Goal: Information Seeking & Learning: Learn about a topic

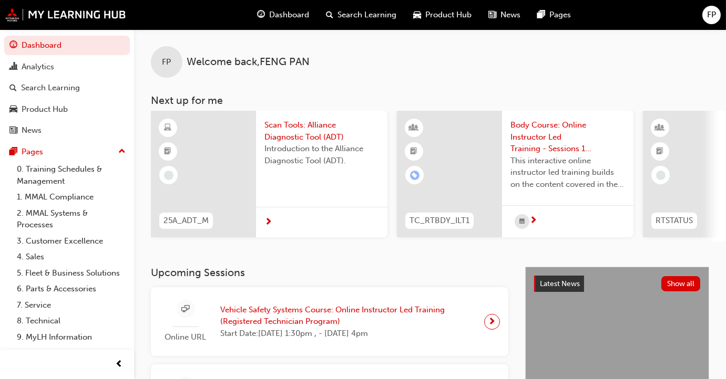
click at [202, 158] on div at bounding box center [203, 174] width 105 height 127
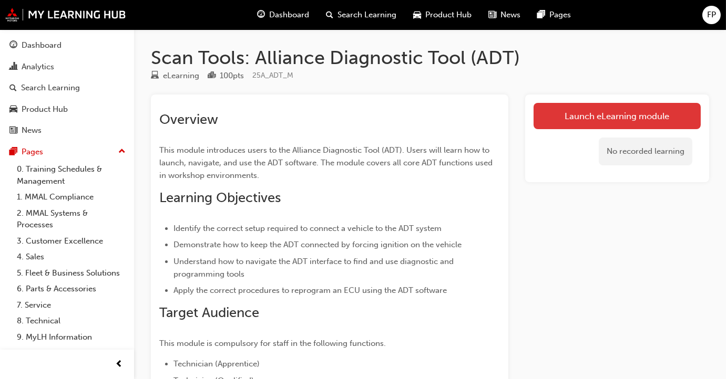
click at [471, 116] on link "Launch eLearning module" at bounding box center [616, 116] width 167 height 26
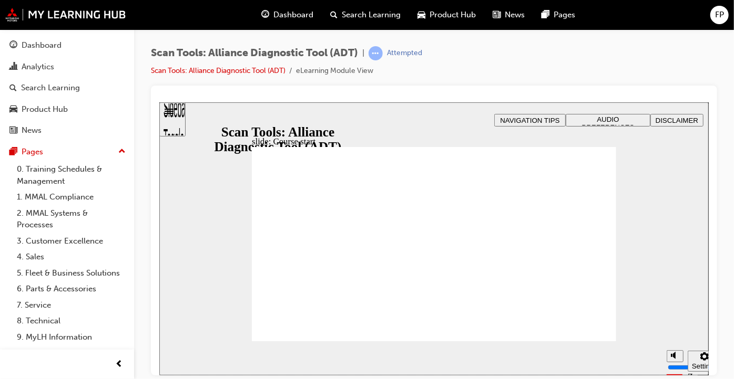
click at [471, 168] on div at bounding box center [434, 231] width 566 height 290
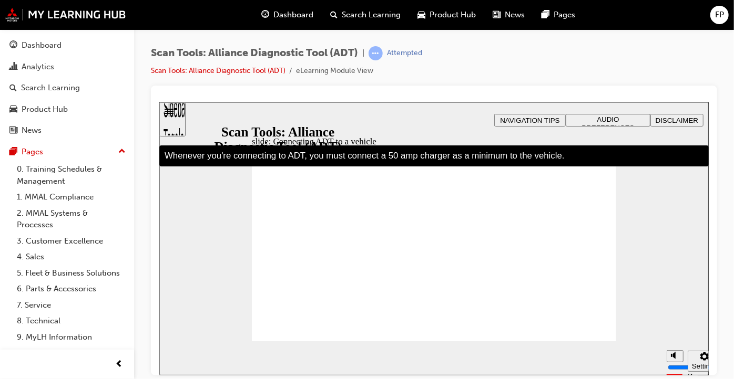
click at [446, 116] on div "slide: Connecting ADT to a vehicle Rectangle 2 Rectangle Freeform 2 Oval 1 Oval…" at bounding box center [433, 238] width 549 height 273
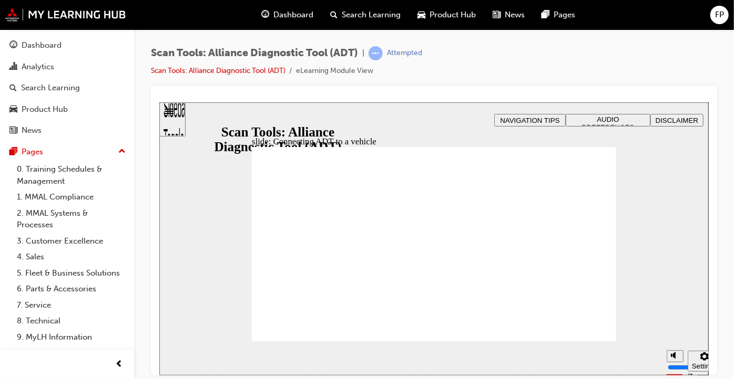
type input "39"
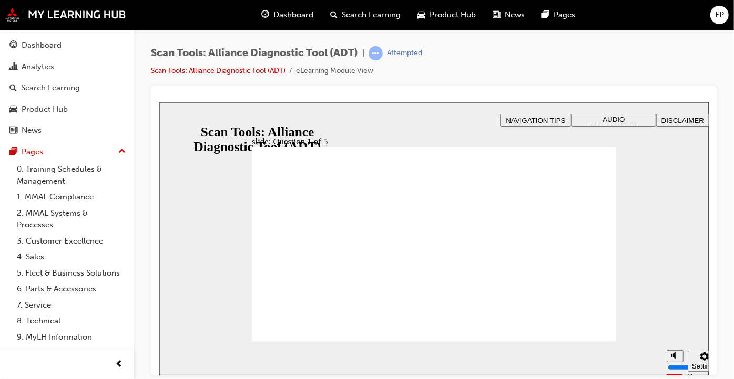
radio input "true"
radio input "false"
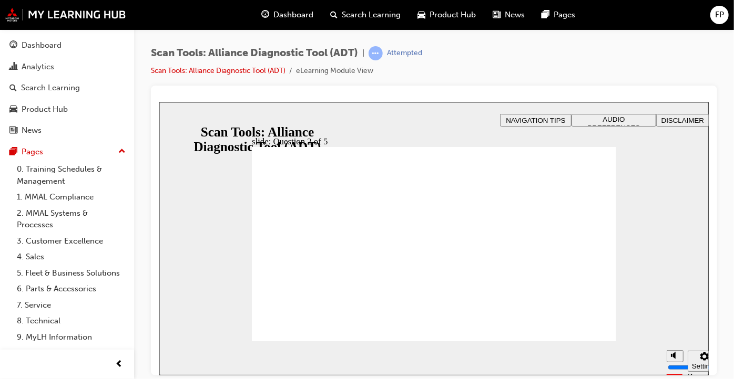
radio input "true"
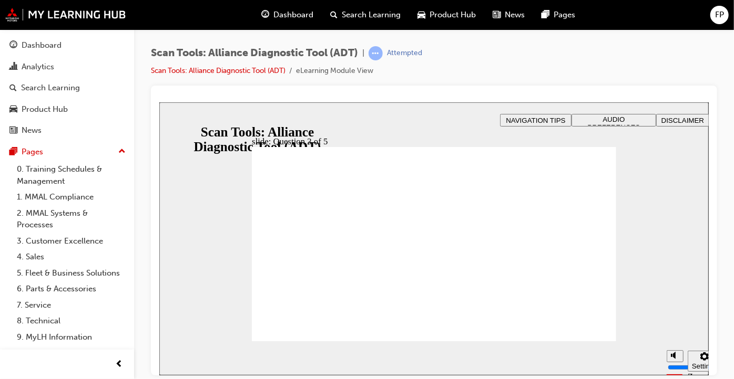
radio input "true"
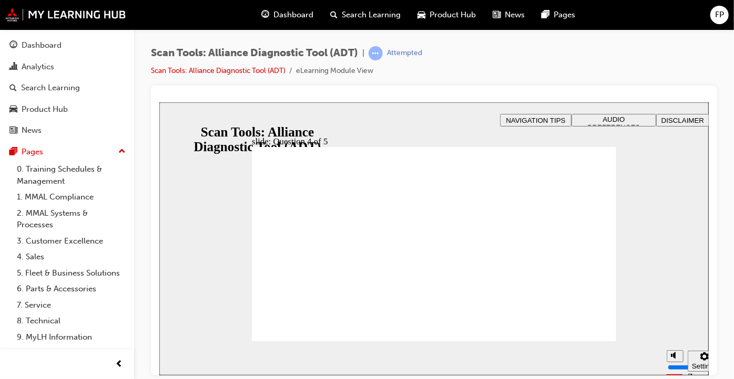
radio input "true"
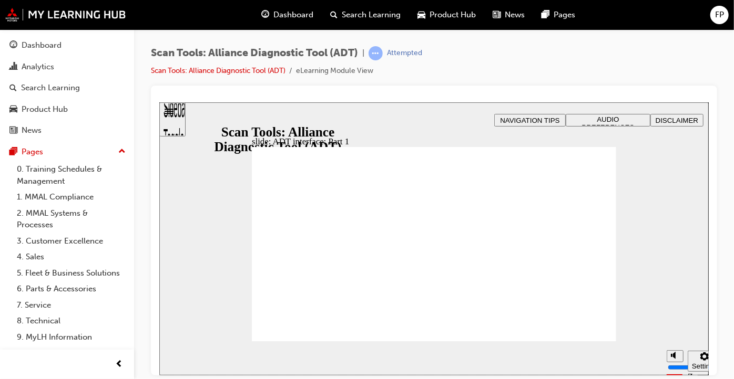
click at [471, 174] on div "slide: ADT interface: Part 1 Rectangle 2 Rectangle Freeform 2 Oval 1 Oval 1 Ova…" at bounding box center [433, 238] width 549 height 273
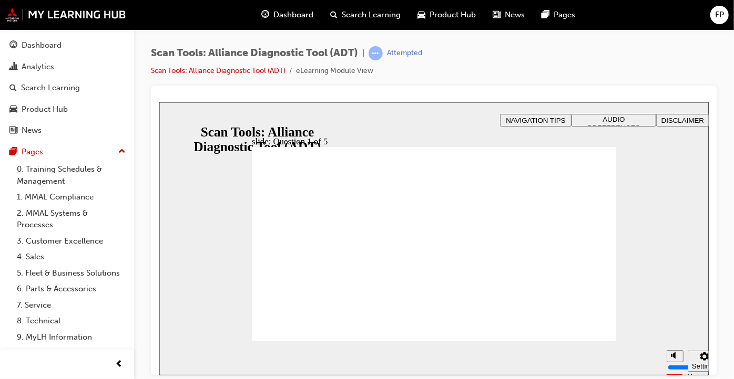
radio input "true"
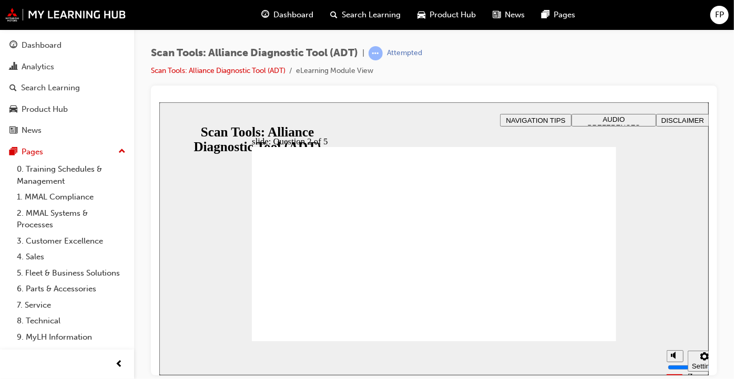
radio input "true"
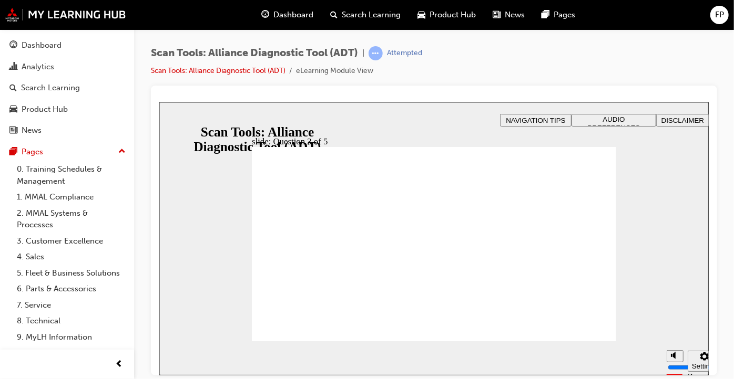
radio input "true"
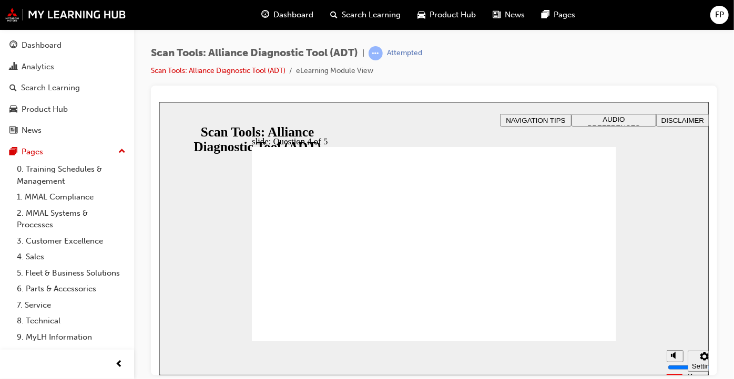
radio input "true"
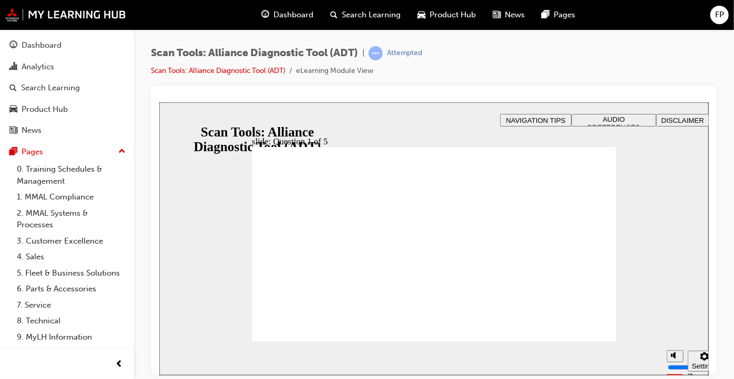
radio input "true"
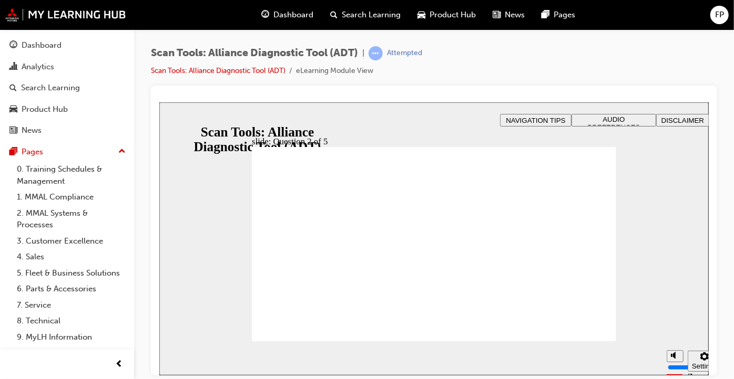
radio input "true"
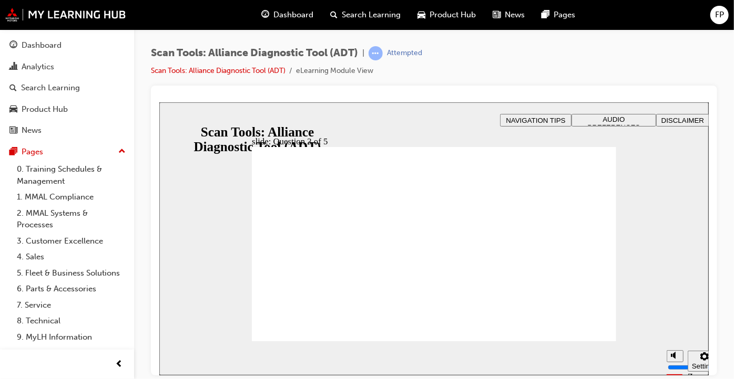
radio input "true"
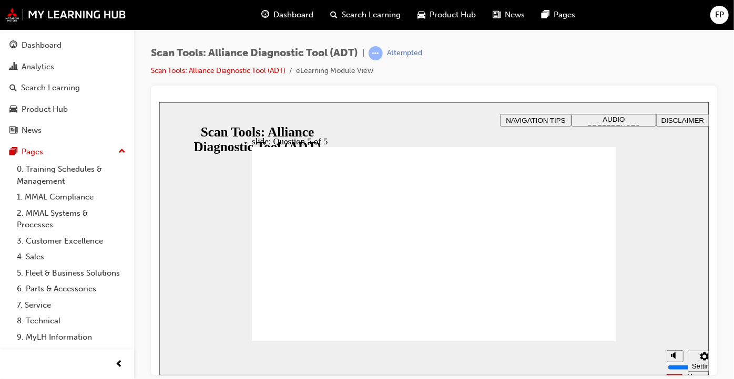
radio input "true"
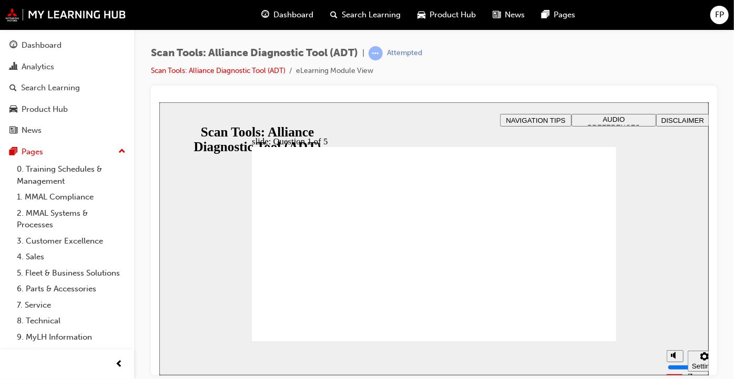
radio input "true"
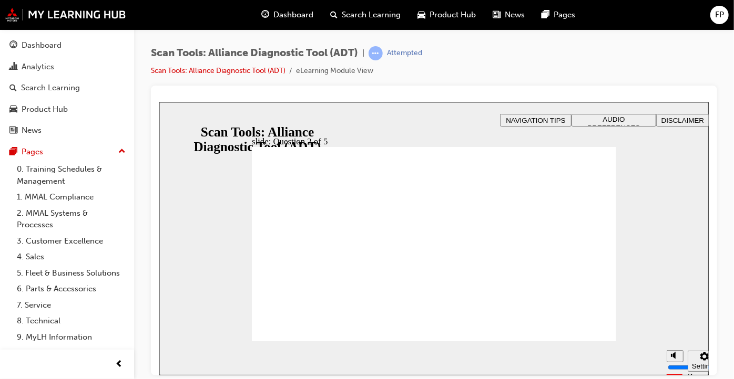
radio input "true"
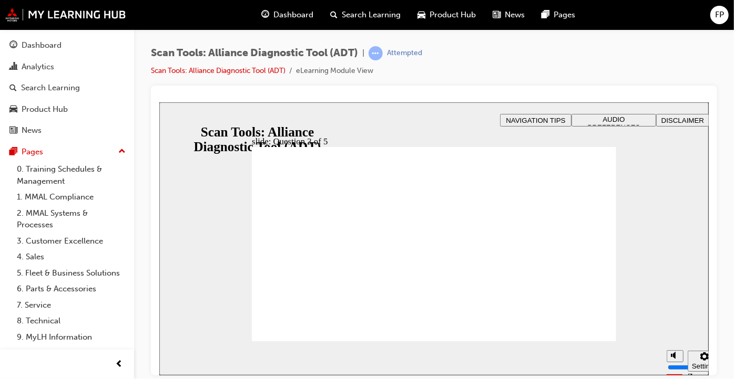
radio input "true"
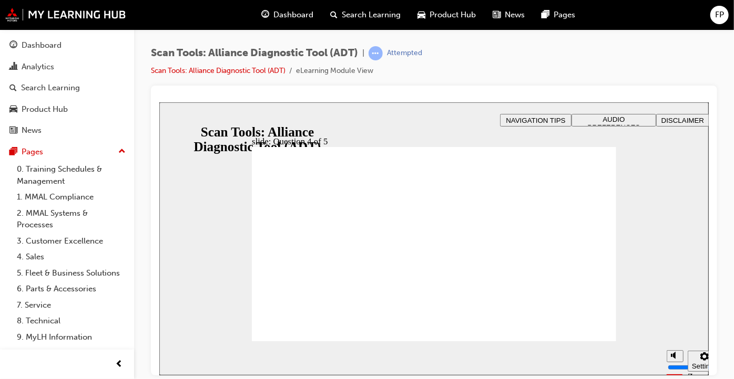
radio input "true"
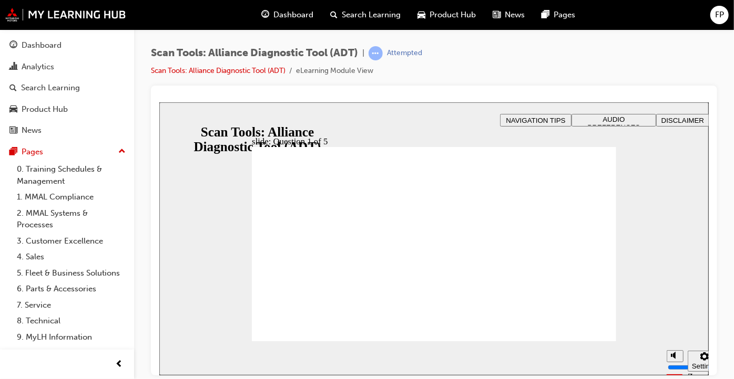
radio input "true"
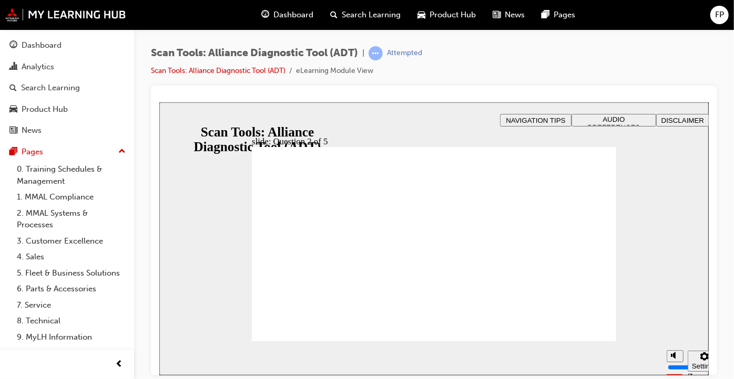
radio input "true"
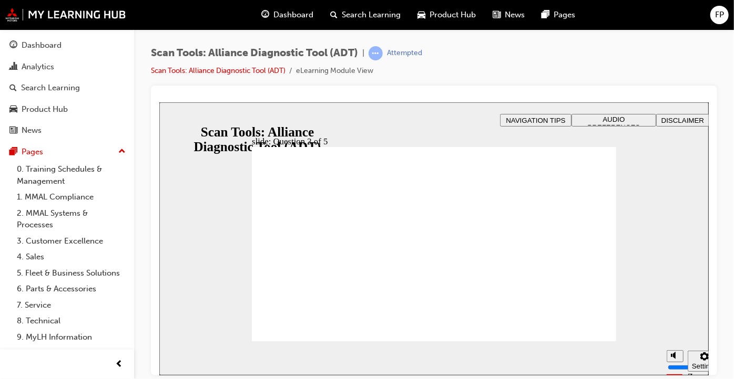
radio input "true"
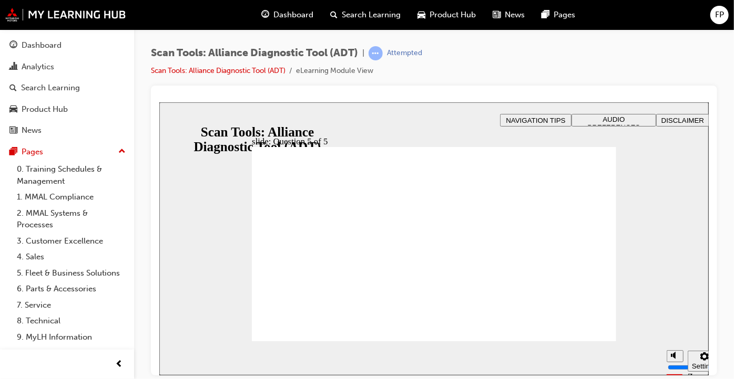
radio input "true"
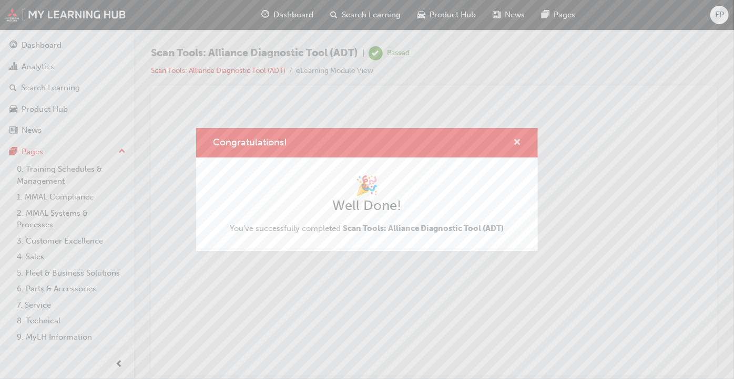
click at [471, 143] on span "cross-icon" at bounding box center [517, 143] width 8 height 9
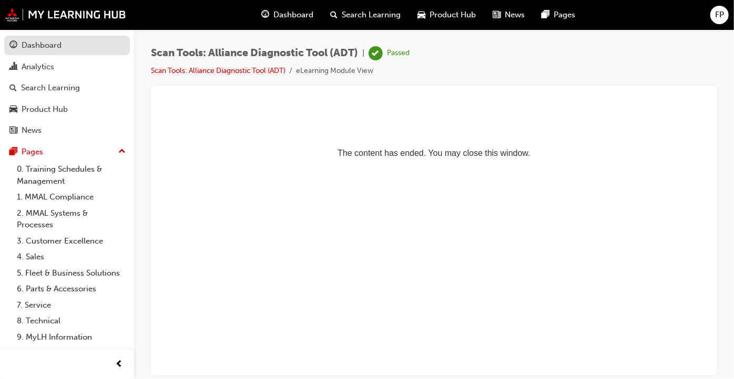
click at [51, 49] on div "Dashboard" at bounding box center [42, 45] width 40 height 12
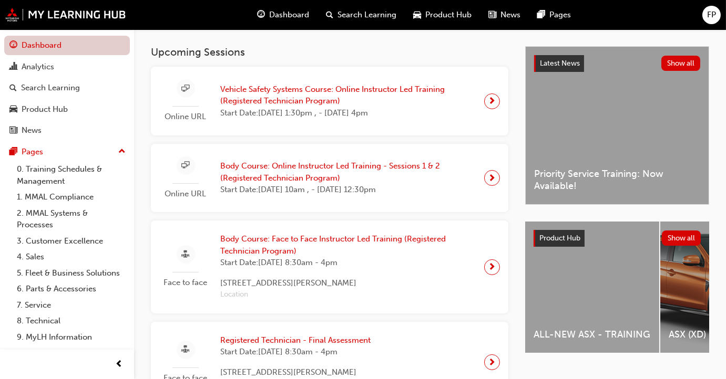
click at [70, 47] on link "Dashboard" at bounding box center [67, 45] width 126 height 19
click at [283, 14] on span "Dashboard" at bounding box center [290, 15] width 40 height 12
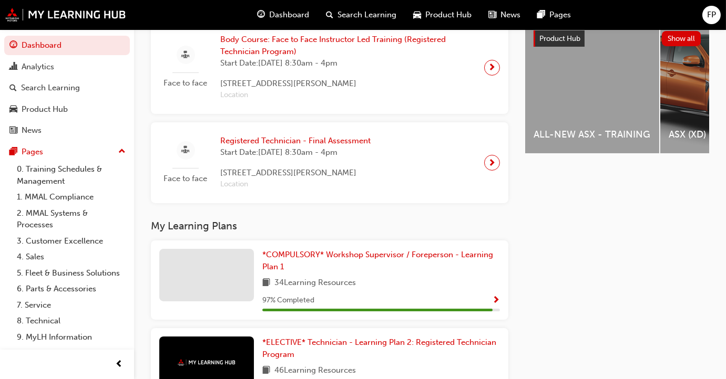
scroll to position [430, 0]
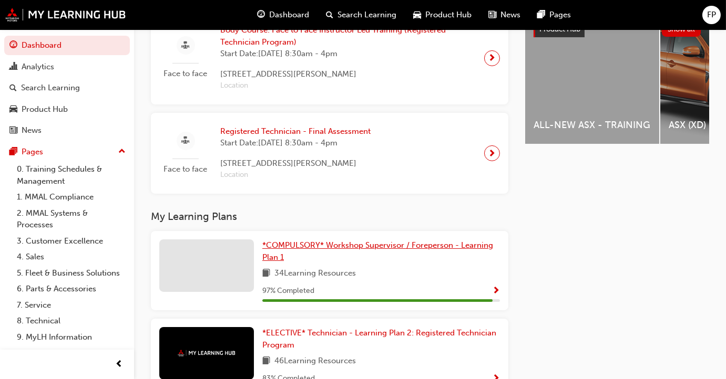
click at [286, 252] on span "*COMPULSORY* Workshop Supervisor / Foreperson - Learning Plan 1" at bounding box center [377, 252] width 231 height 22
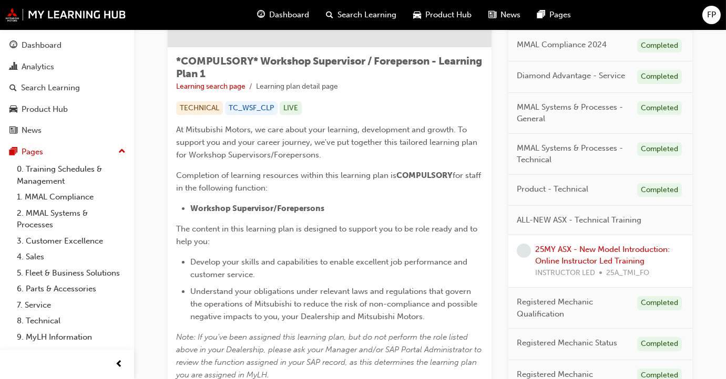
scroll to position [191, 0]
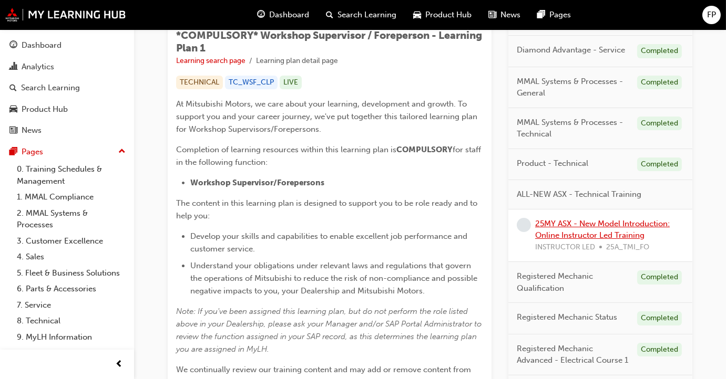
click at [471, 230] on link "25MY ASX - New Model Introduction: Online Instructor Led Training" at bounding box center [602, 230] width 135 height 22
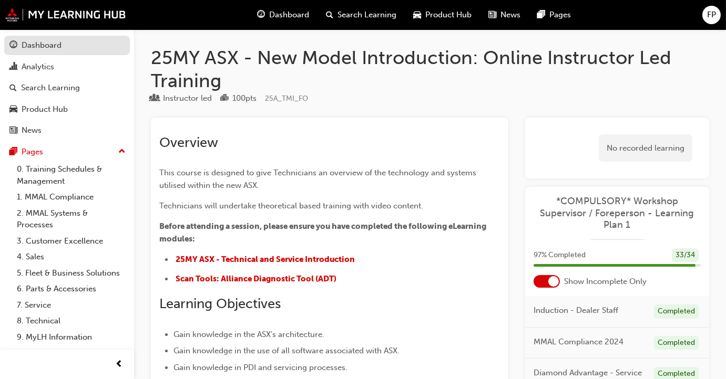
click at [65, 49] on div "Dashboard" at bounding box center [66, 45] width 115 height 13
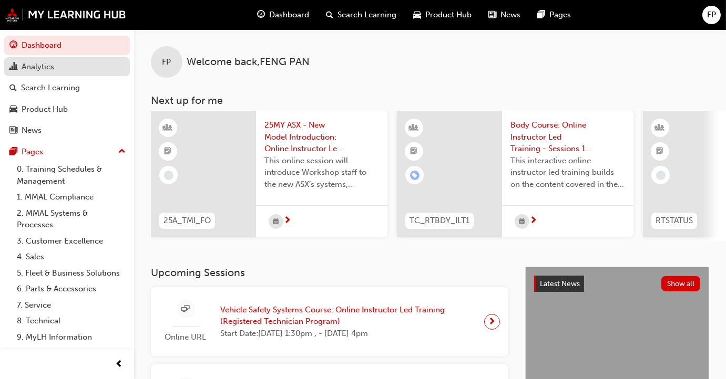
click at [60, 68] on div "Analytics" at bounding box center [66, 66] width 115 height 13
